Goal: Task Accomplishment & Management: Use online tool/utility

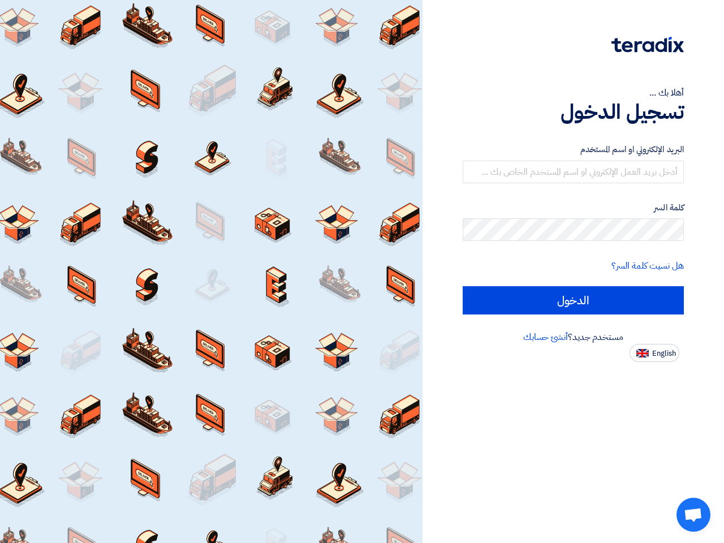
click at [362, 272] on div at bounding box center [211, 271] width 423 height 543
click at [655, 353] on span "English" at bounding box center [665, 354] width 24 height 8
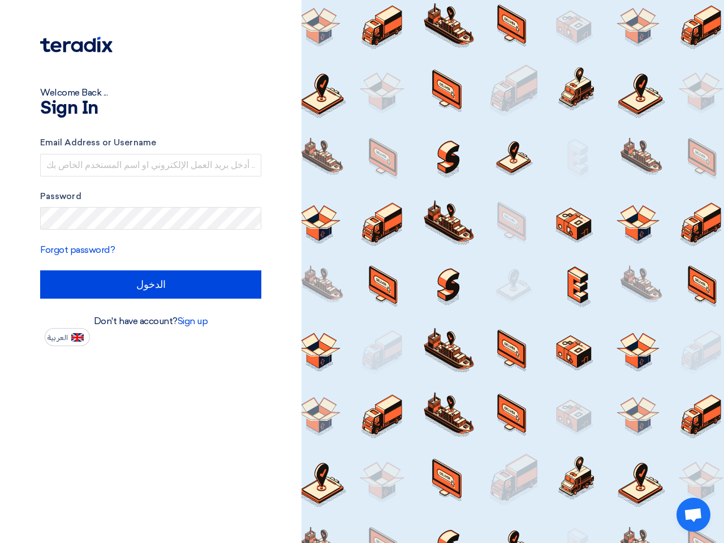
click at [694, 515] on span "Open chat" at bounding box center [693, 516] width 19 height 16
type input "Sign in"
